Goal: Obtain resource: Download file/media

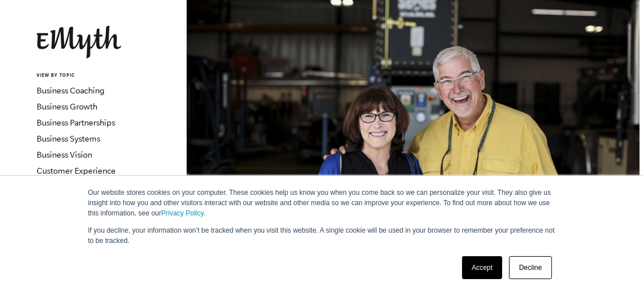
scroll to position [53, 0]
click at [528, 265] on link "Decline" at bounding box center [530, 267] width 42 height 23
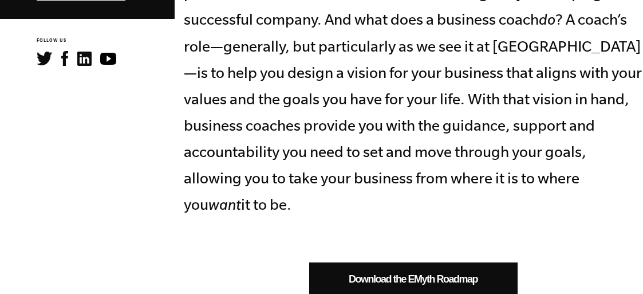
scroll to position [691, 0]
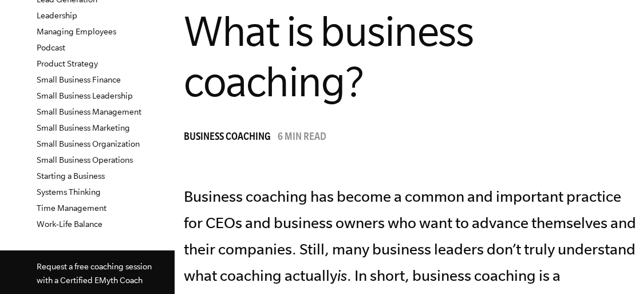
scroll to position [336, 0]
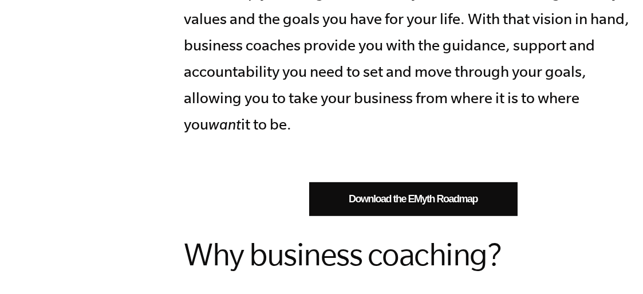
scroll to position [737, 0]
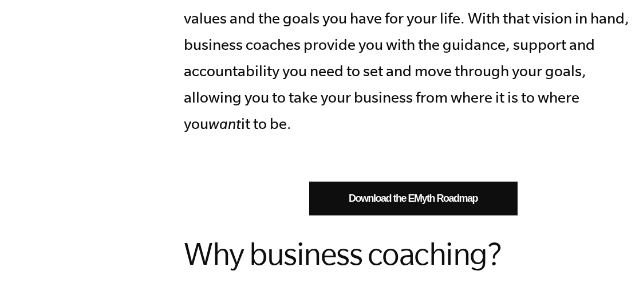
click at [458, 182] on link "Download the EMyth Roadmap" at bounding box center [413, 199] width 209 height 34
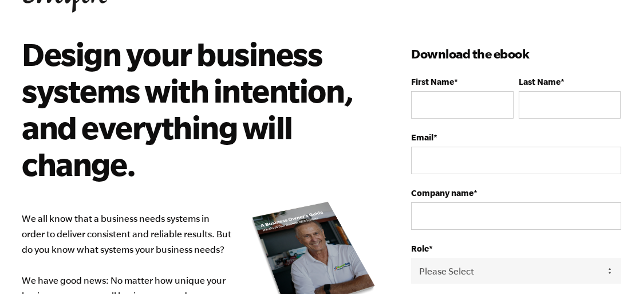
scroll to position [15, 0]
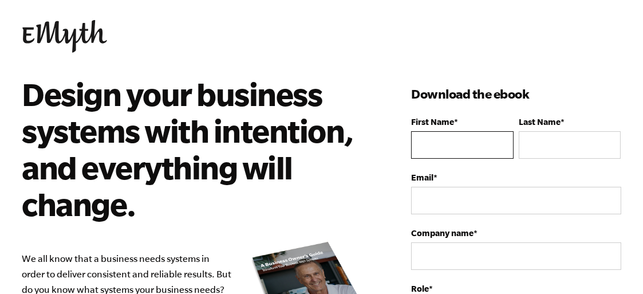
click at [463, 144] on input "First Name *" at bounding box center [462, 145] width 102 height 28
type input "[PERSON_NAME]"
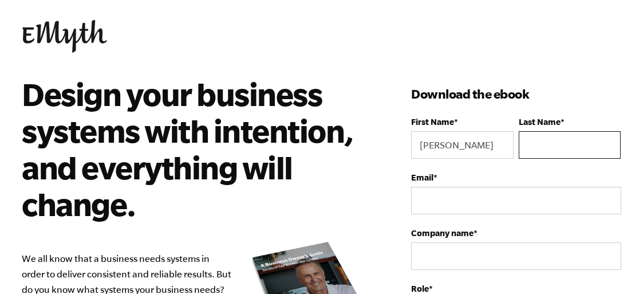
click at [529, 148] on input "Last Name *" at bounding box center [570, 145] width 102 height 28
type input "Gidoi"
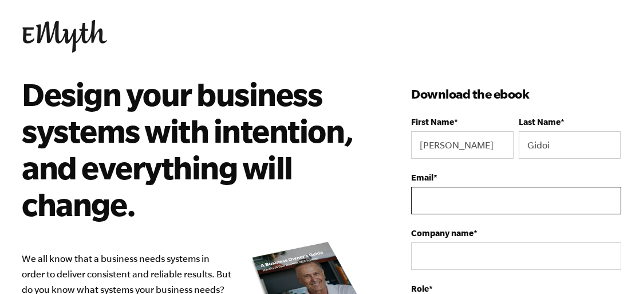
click at [535, 191] on input "Email *" at bounding box center [516, 201] width 210 height 28
type input "[PERSON_NAME][EMAIL_ADDRESS][DOMAIN_NAME]"
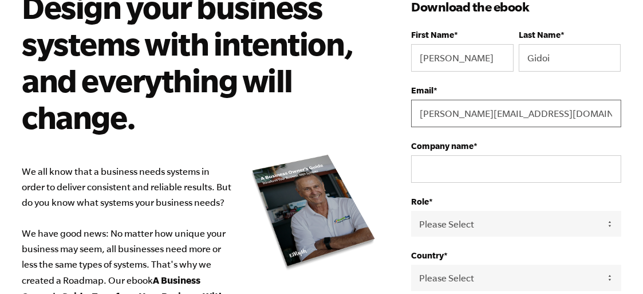
scroll to position [141, 0]
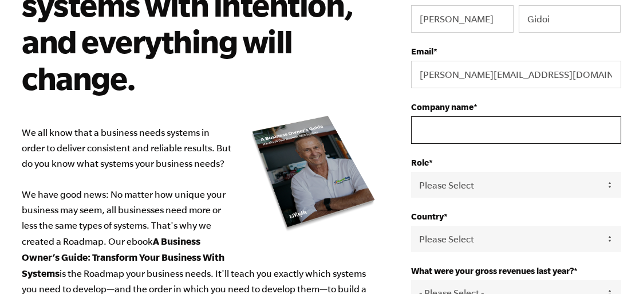
click at [505, 130] on input "Company name *" at bounding box center [516, 130] width 210 height 28
type input "CEMM Group"
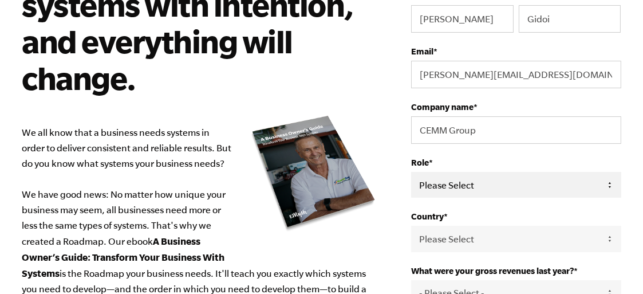
click at [611, 180] on select "Please Select Owner Partner / Co-Owner Executive Employee / Other" at bounding box center [516, 185] width 210 height 26
select select "Employee / Other"
click at [411, 172] on select "Please Select Owner Partner / Co-Owner Executive Employee / Other" at bounding box center [516, 185] width 210 height 26
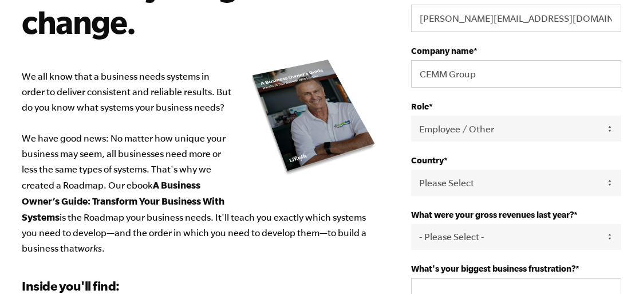
scroll to position [244, 0]
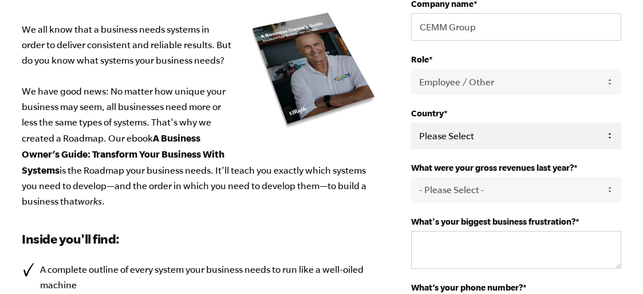
click at [612, 136] on select "Please Select [GEOGRAPHIC_DATA] [GEOGRAPHIC_DATA] [GEOGRAPHIC_DATA] [GEOGRAPHIC…" at bounding box center [516, 136] width 210 height 26
select select "[GEOGRAPHIC_DATA]"
click at [411, 123] on select "Please Select [GEOGRAPHIC_DATA] [GEOGRAPHIC_DATA] [GEOGRAPHIC_DATA] [GEOGRAPHIC…" at bounding box center [516, 136] width 210 height 26
click at [613, 189] on select "- Please Select - 0-75K 76-150K 151-275K 276-500K 501-750K 751-1M 1-2.5M 2.5-5M…" at bounding box center [516, 190] width 210 height 26
select select "0-75K"
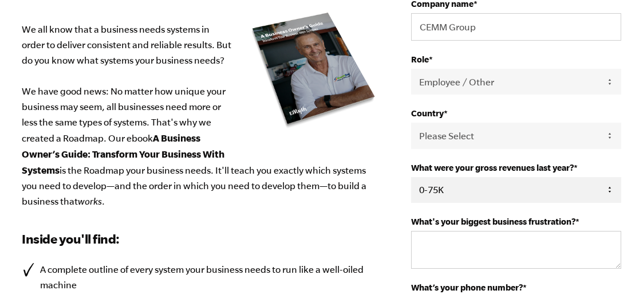
click at [411, 177] on select "- Please Select - 0-75K 76-150K 151-275K 276-500K 501-750K 751-1M 1-2.5M 2.5-5M…" at bounding box center [516, 190] width 210 height 26
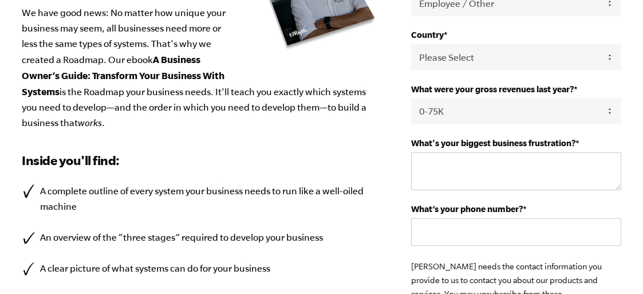
scroll to position [324, 0]
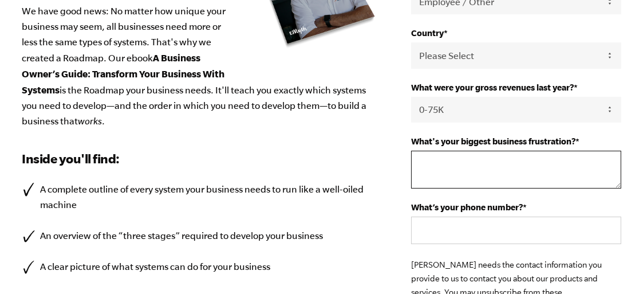
click at [549, 170] on textarea "What's your biggest business frustration? *" at bounding box center [516, 170] width 210 height 38
type textarea "Building a Pipeline of potential clients"
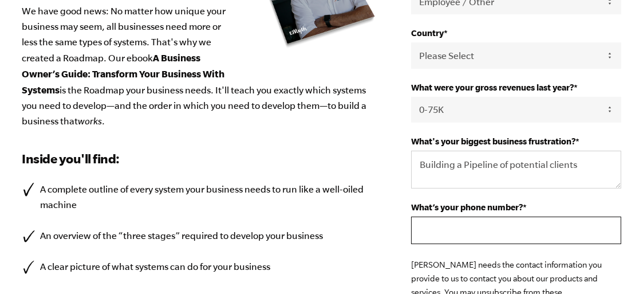
click at [513, 232] on input "What’s your phone number? *" at bounding box center [516, 231] width 210 height 28
type input "[PHONE_NUMBER]"
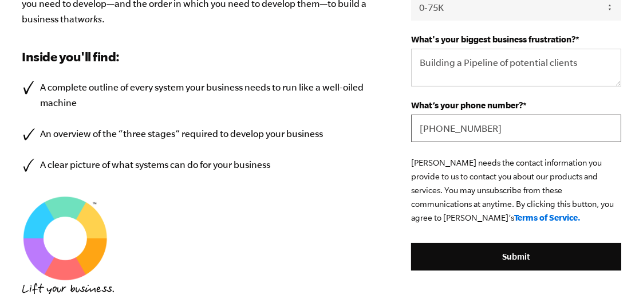
scroll to position [450, 0]
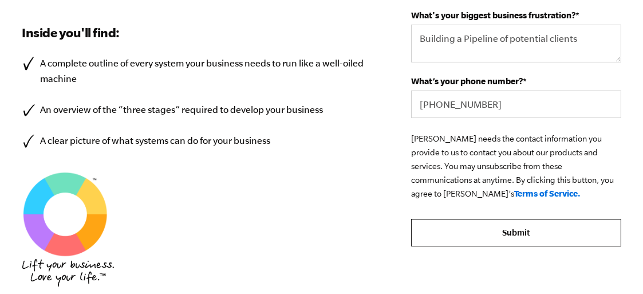
click at [529, 233] on input "Submit" at bounding box center [516, 233] width 210 height 28
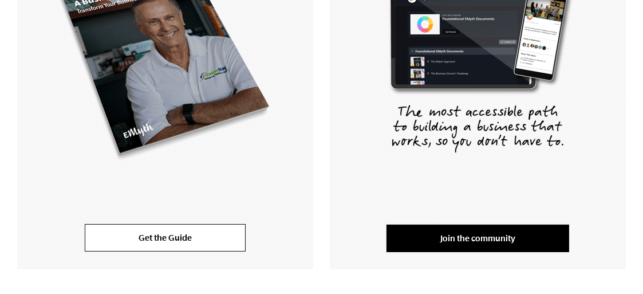
scroll to position [324, 0]
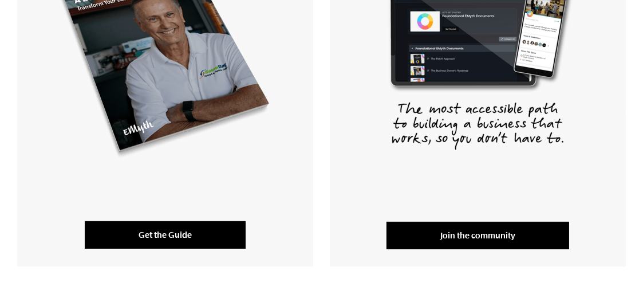
click at [219, 237] on link "Get the Guide" at bounding box center [165, 235] width 161 height 28
